Goal: Information Seeking & Learning: Check status

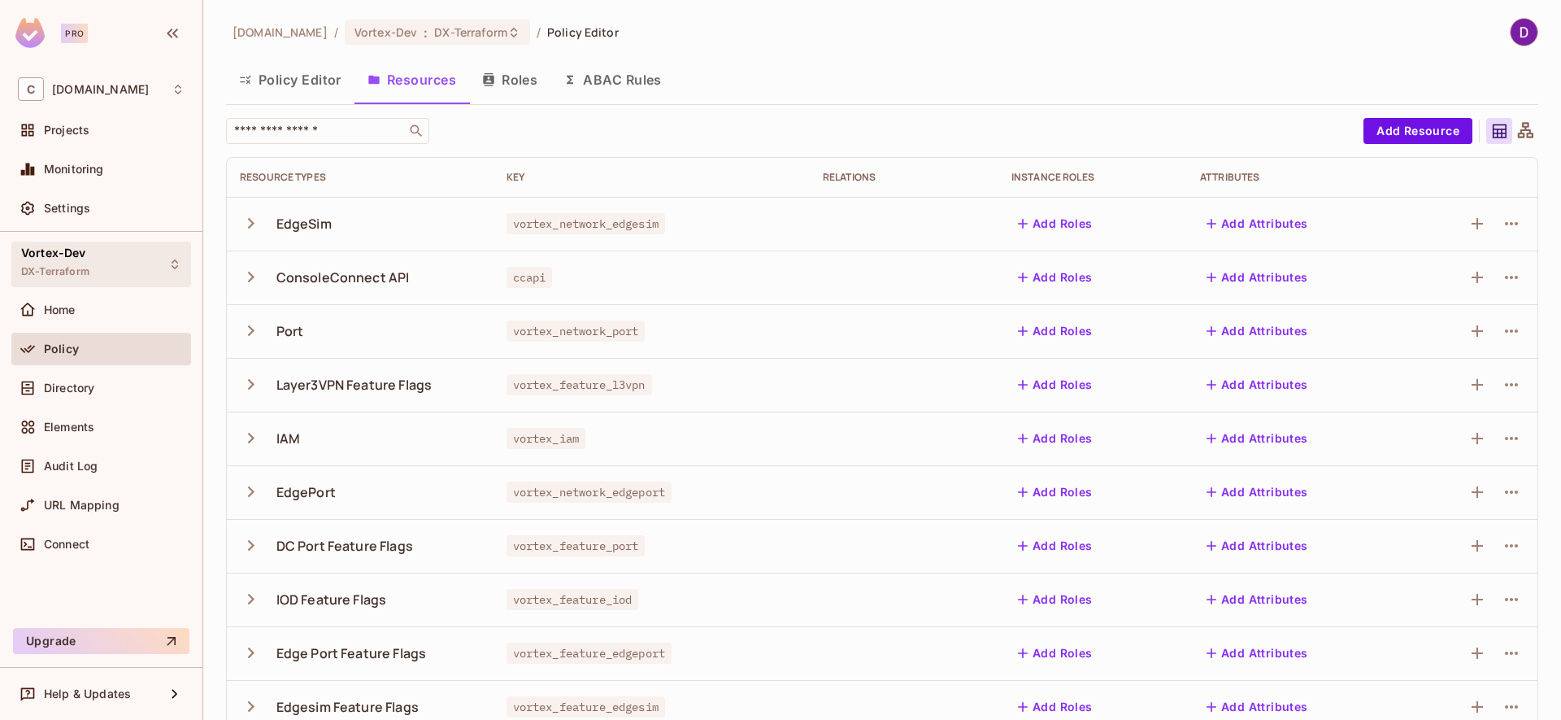
click at [95, 263] on div "Vortex-Dev DX-Terraform" at bounding box center [101, 264] width 180 height 45
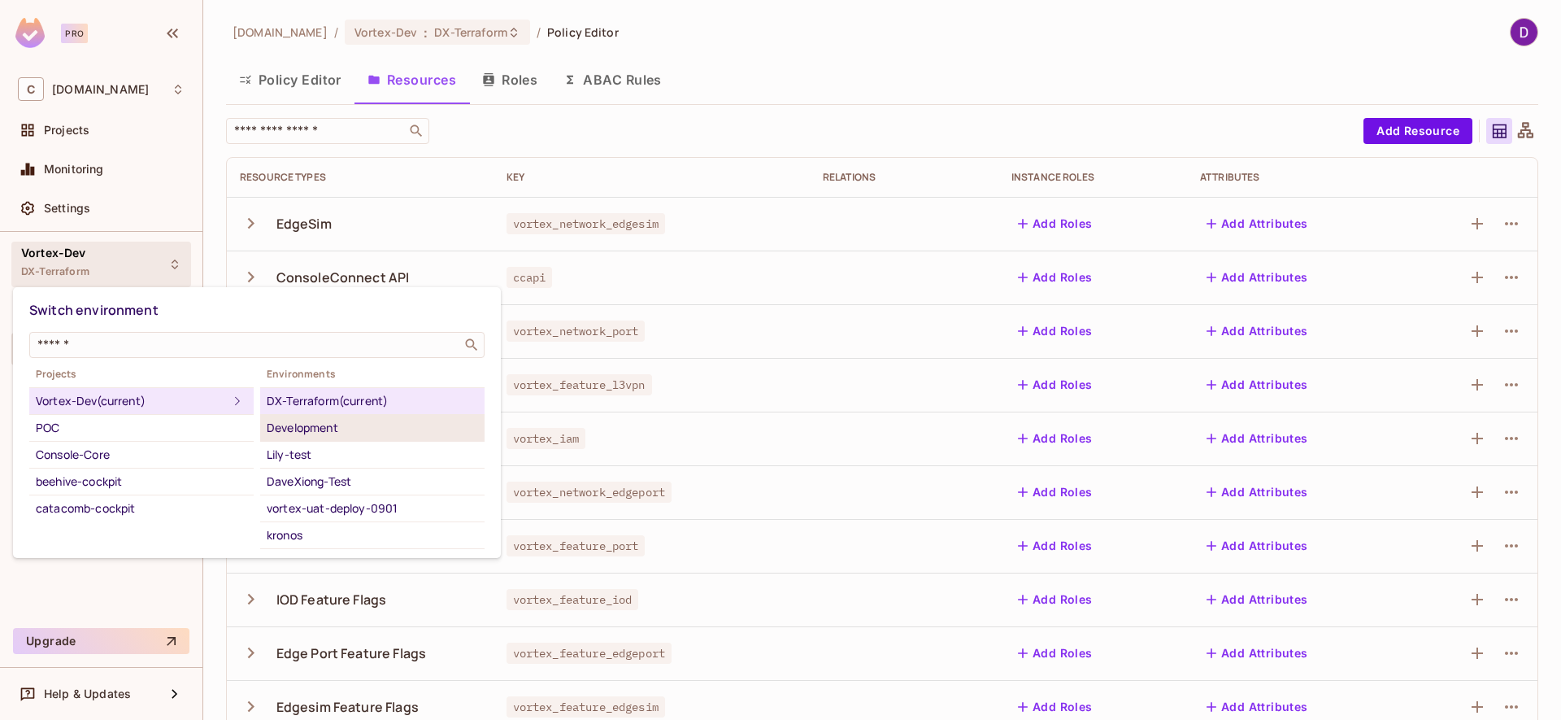
click at [319, 431] on div "Development" at bounding box center [372, 428] width 211 height 20
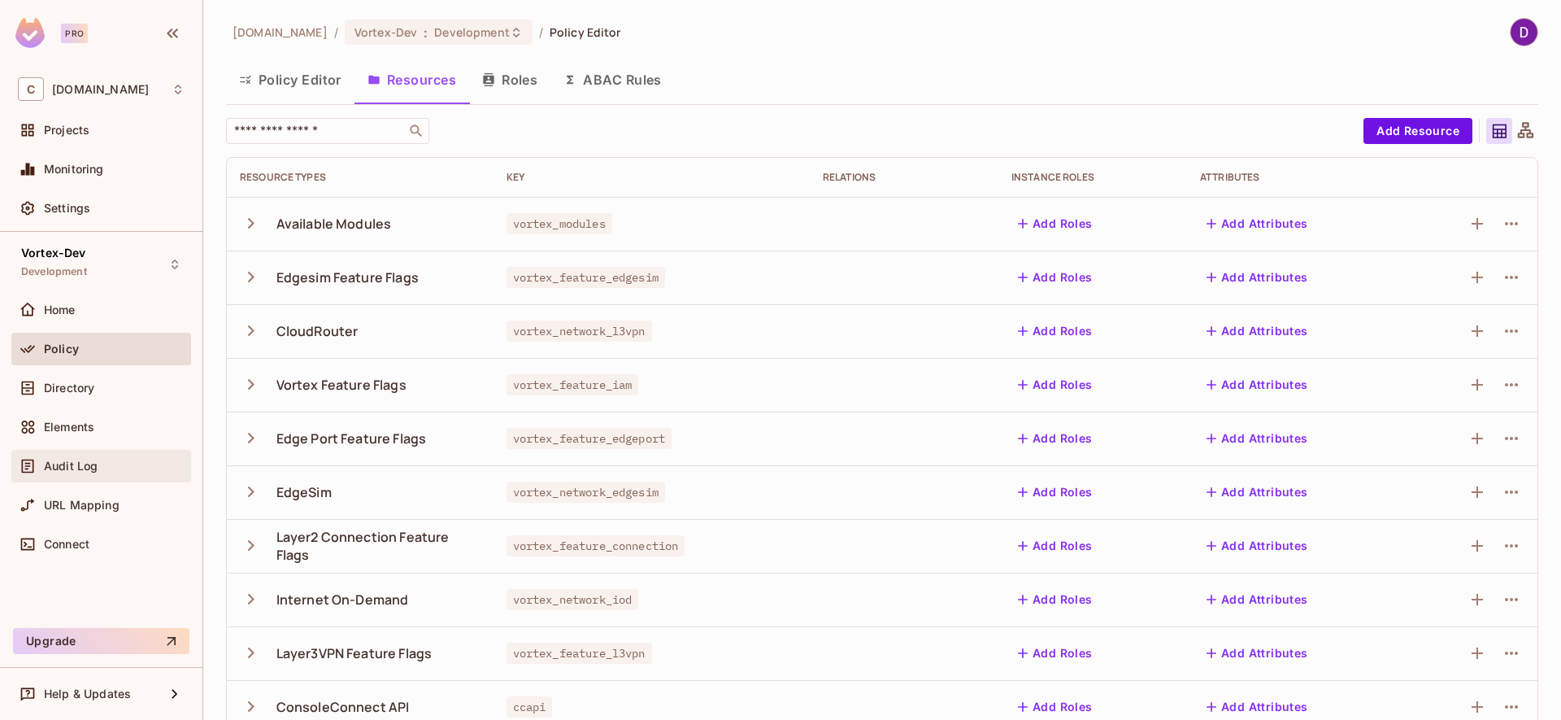
click at [76, 469] on span "Audit Log" at bounding box center [71, 465] width 54 height 13
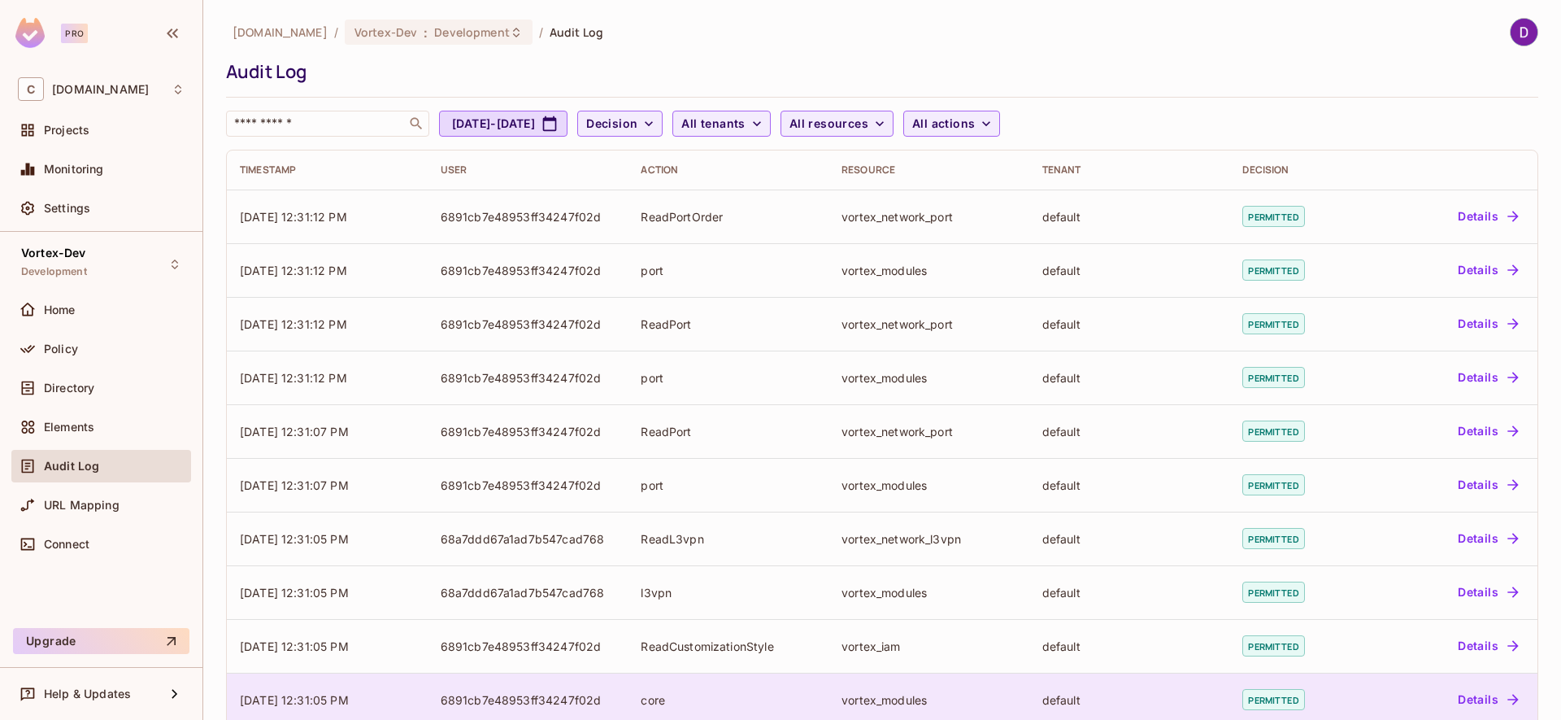
scroll to position [352, 0]
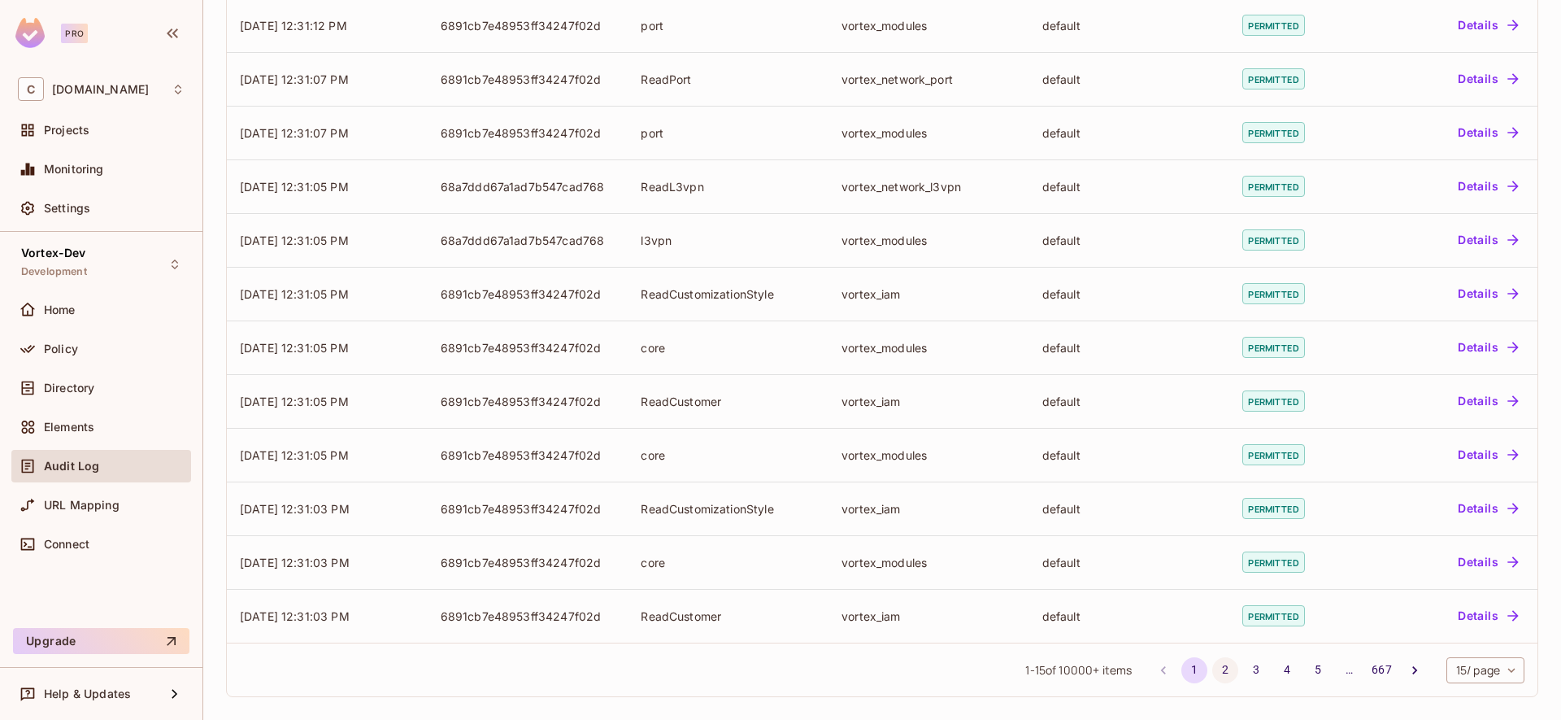
click at [1212, 670] on button "2" at bounding box center [1225, 670] width 26 height 26
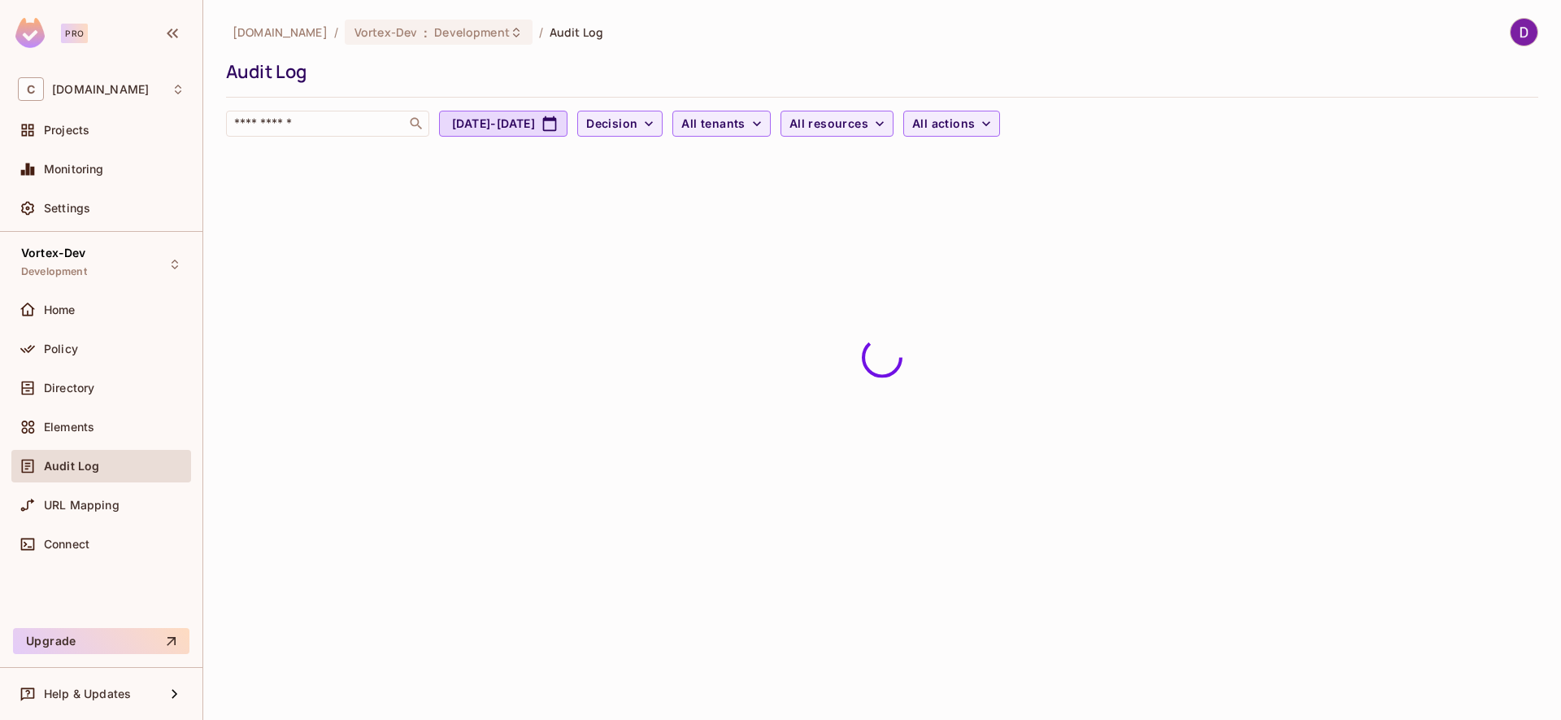
scroll to position [0, 0]
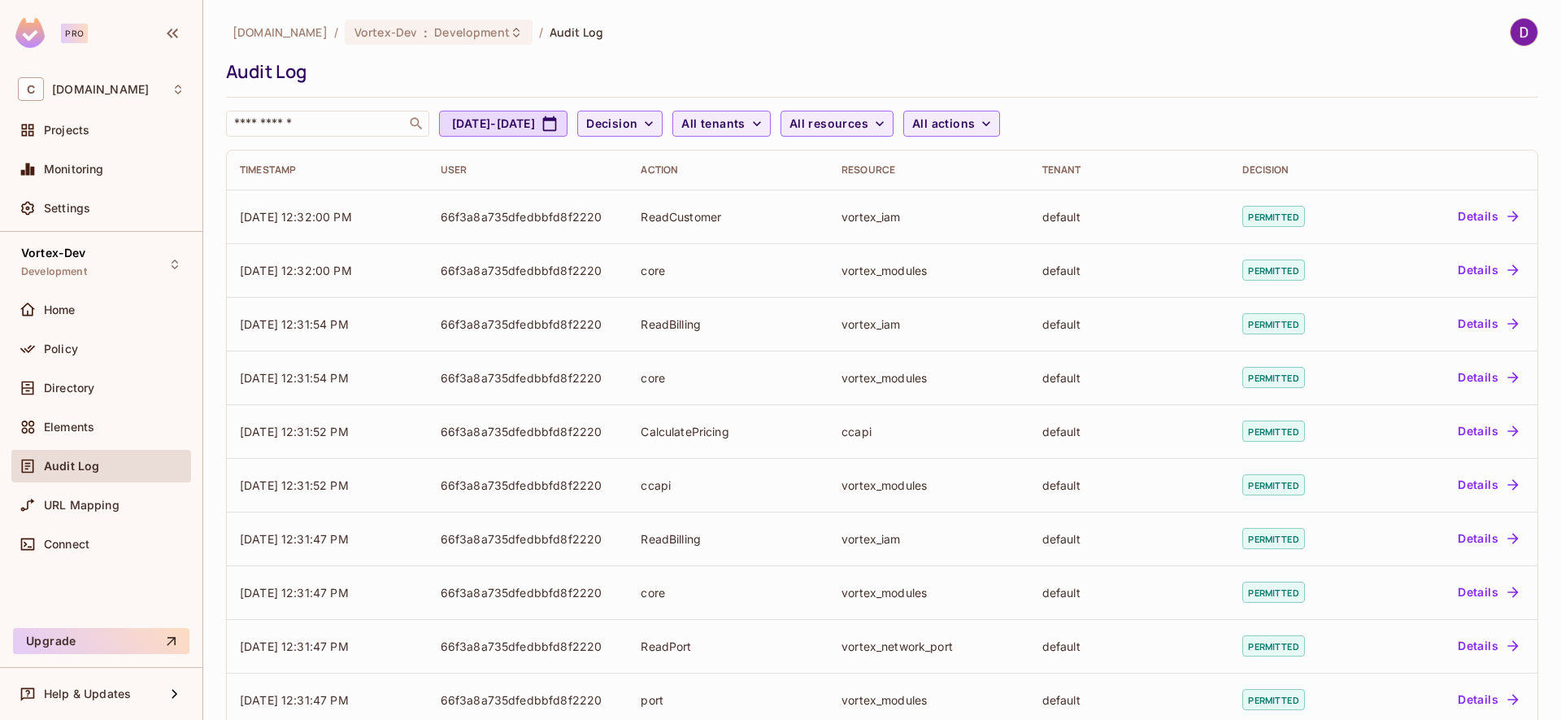
click at [78, 472] on div "Audit Log" at bounding box center [101, 466] width 167 height 20
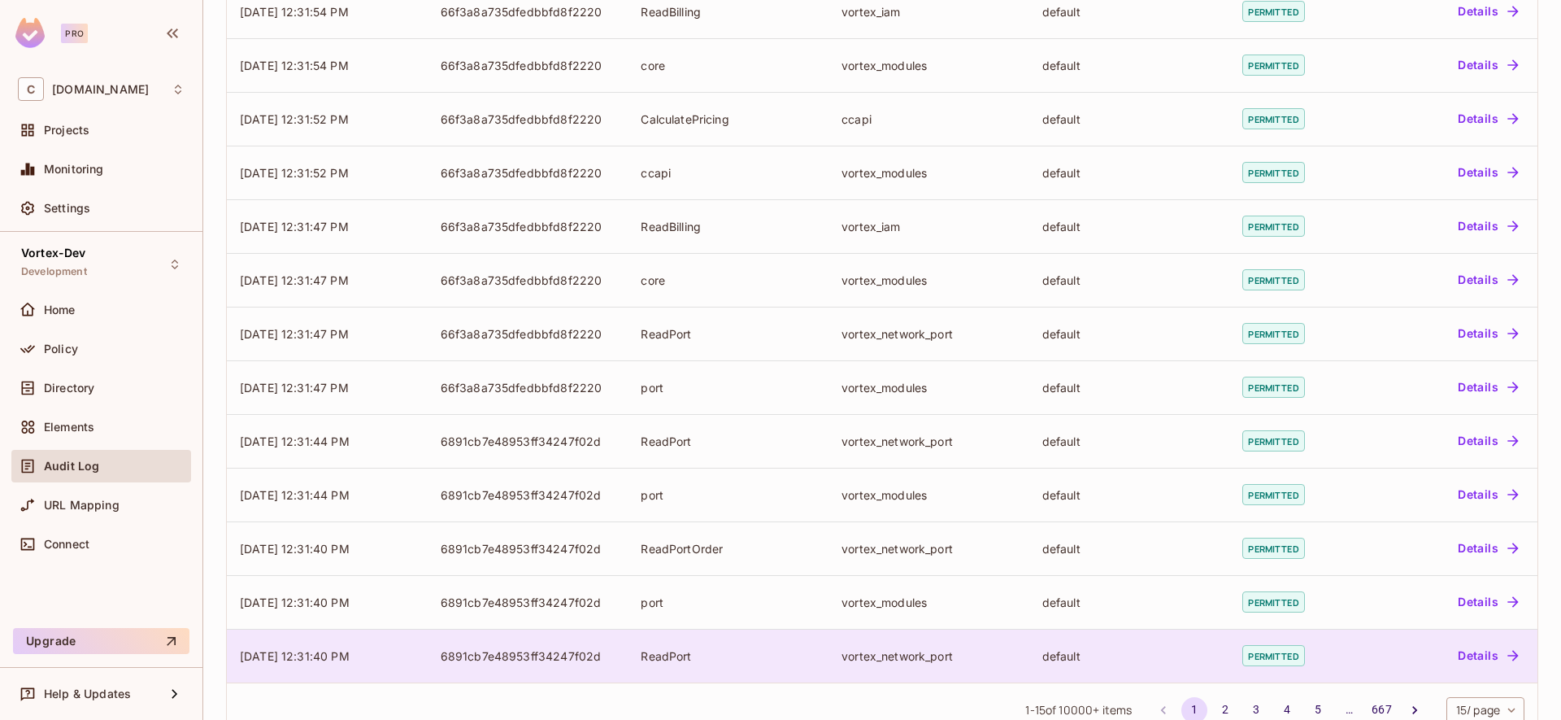
scroll to position [352, 0]
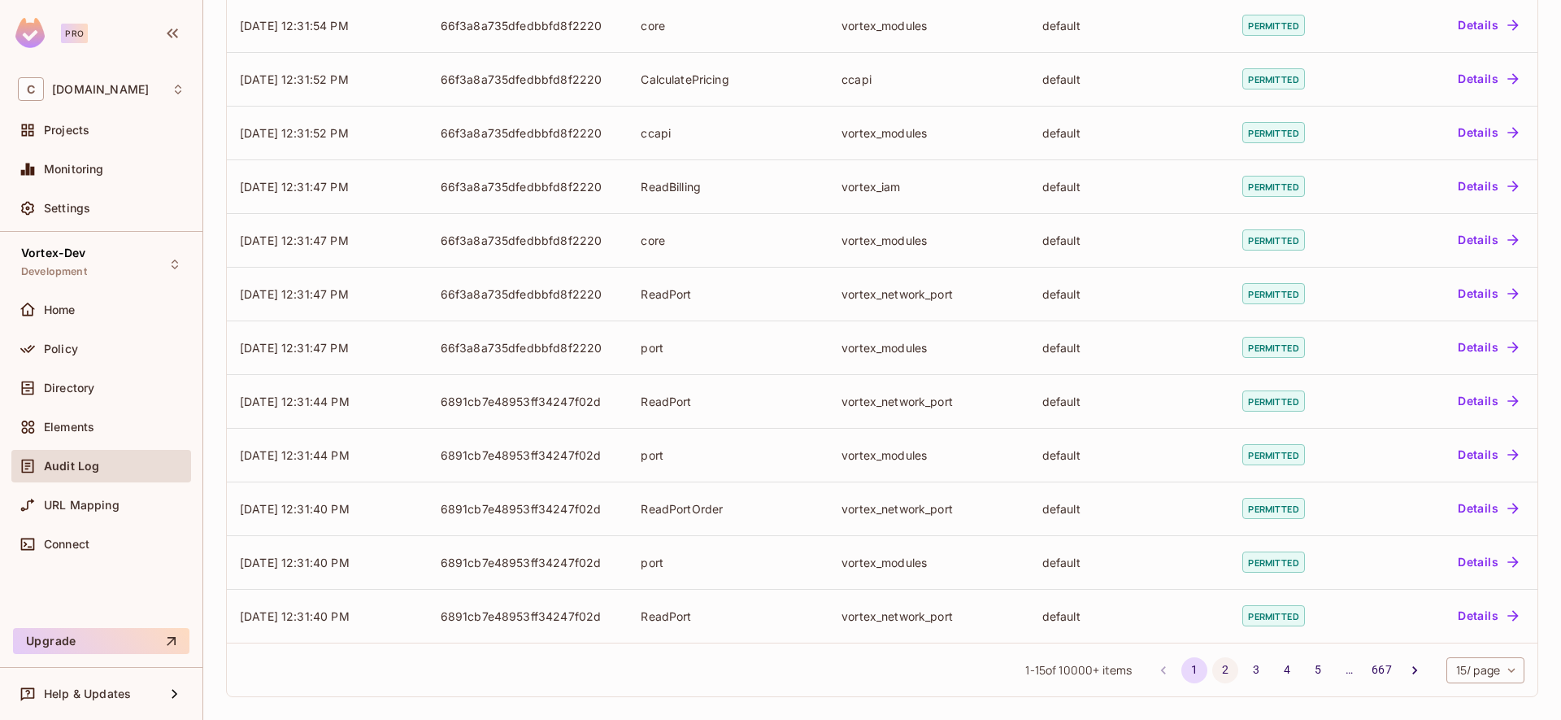
click at [1212, 672] on button "2" at bounding box center [1225, 670] width 26 height 26
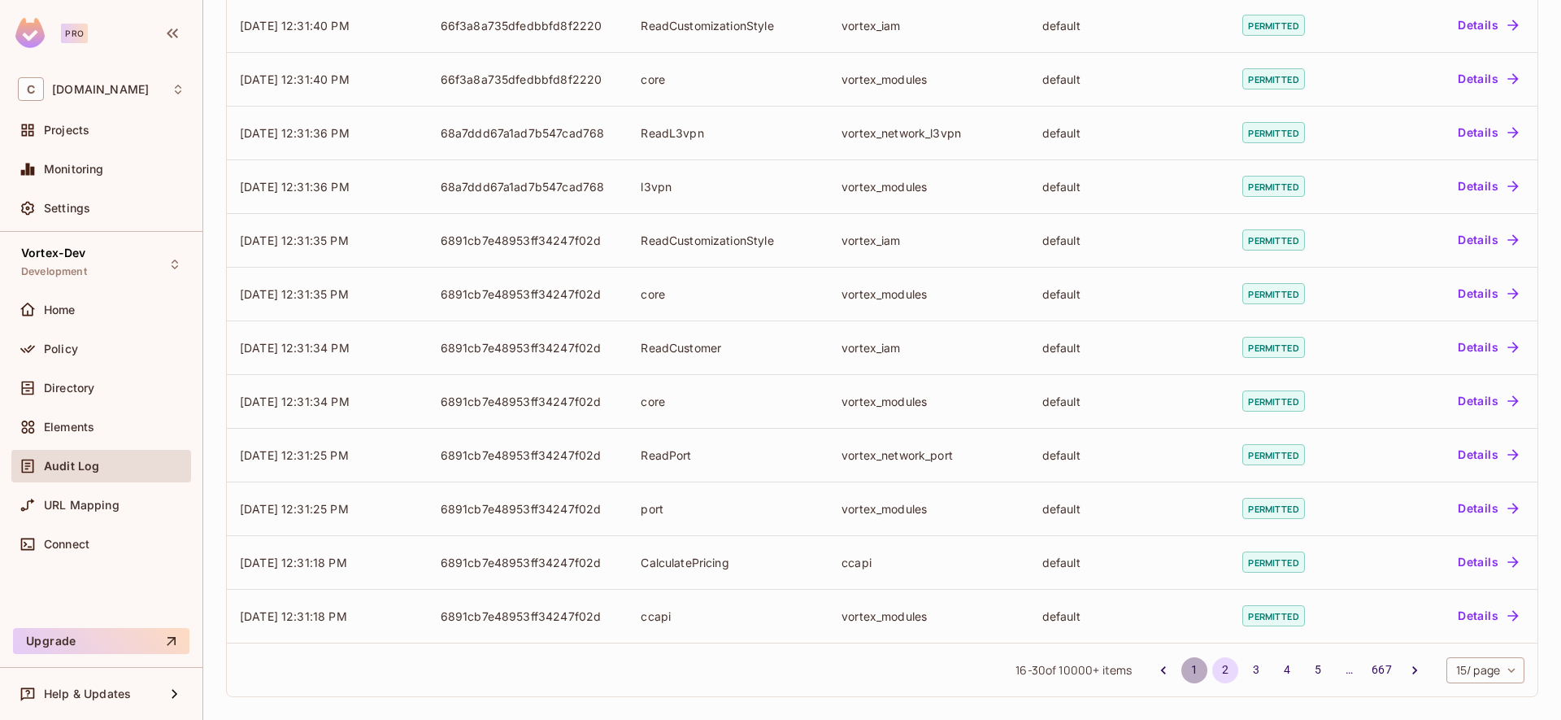
click at [1182, 675] on button "1" at bounding box center [1195, 670] width 26 height 26
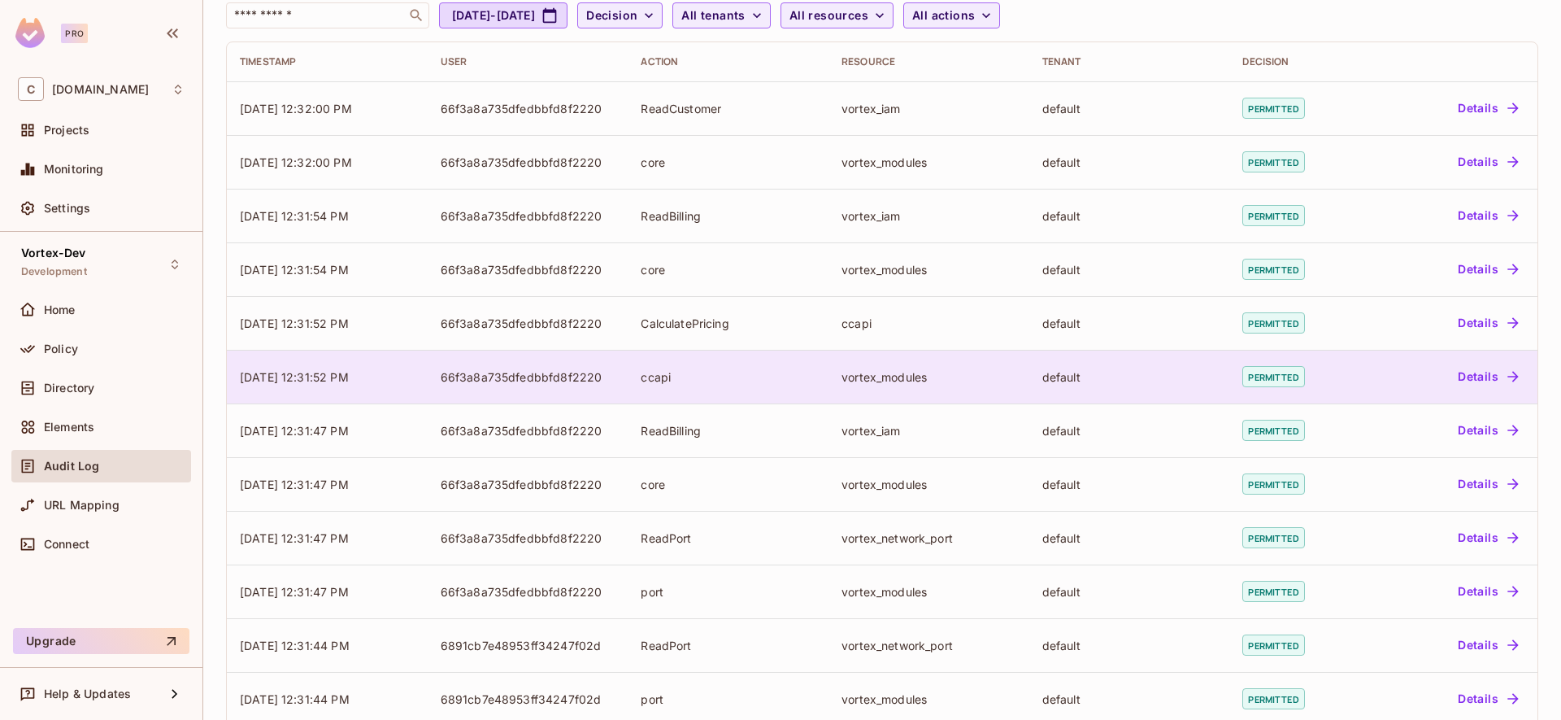
scroll to position [0, 0]
